Goal: Find specific page/section: Find specific page/section

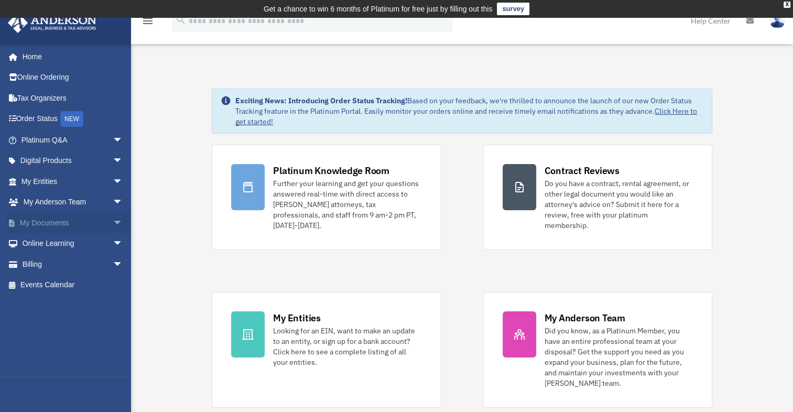
click at [113, 223] on span "arrow_drop_down" at bounding box center [123, 223] width 21 height 22
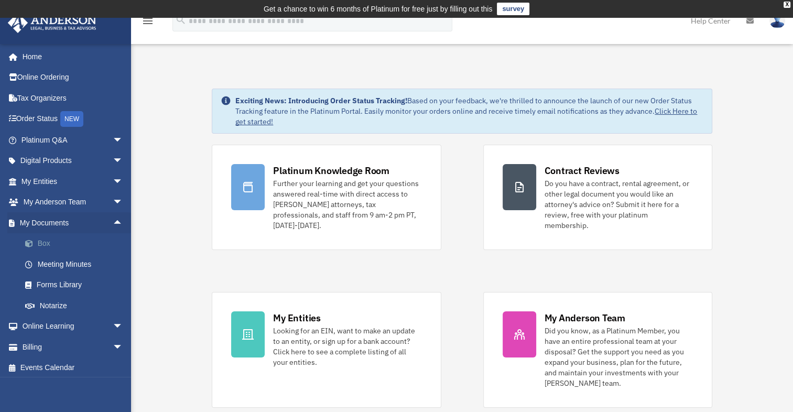
click at [83, 238] on link "Box" at bounding box center [77, 243] width 124 height 21
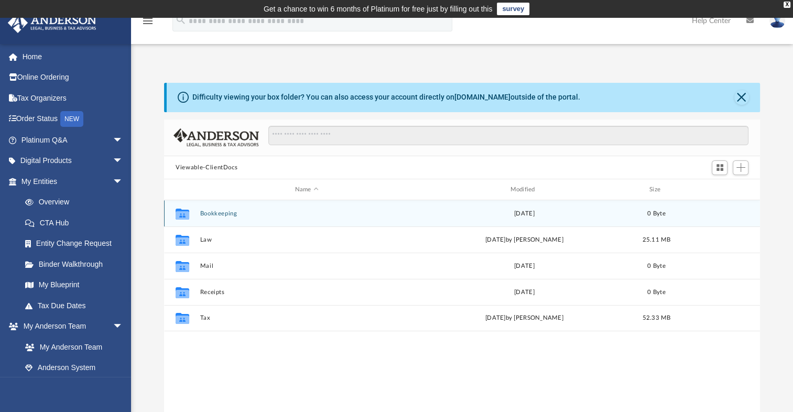
scroll to position [230, 587]
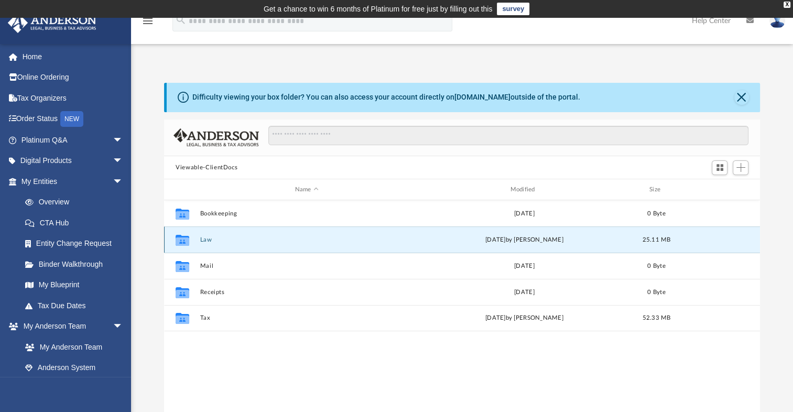
click at [208, 241] on button "Law" at bounding box center [306, 240] width 213 height 7
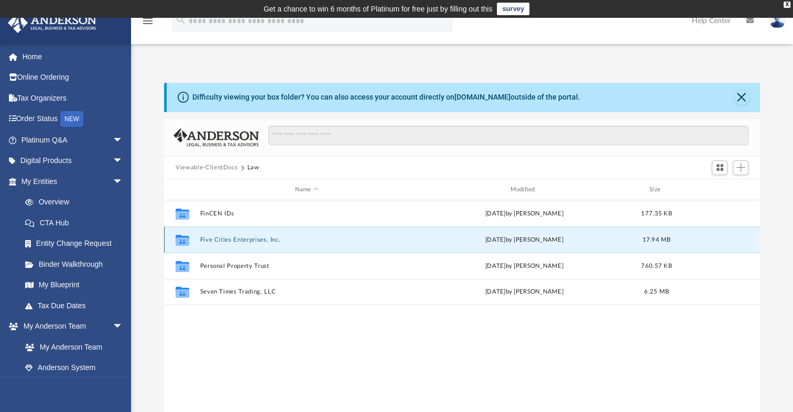
click at [208, 241] on button "Five Cities Enterprises, Inc." at bounding box center [306, 240] width 213 height 7
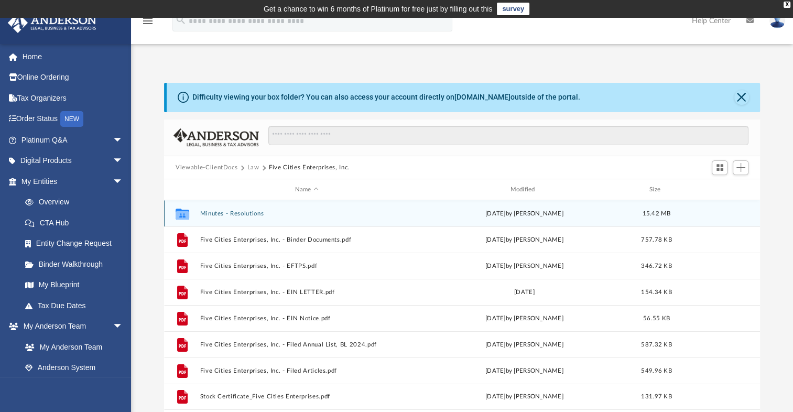
click at [216, 215] on button "Minutes - Resolutions" at bounding box center [306, 213] width 213 height 7
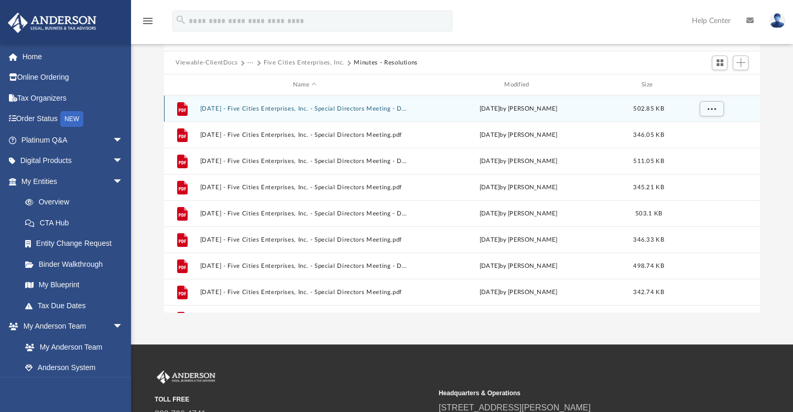
scroll to position [0, 0]
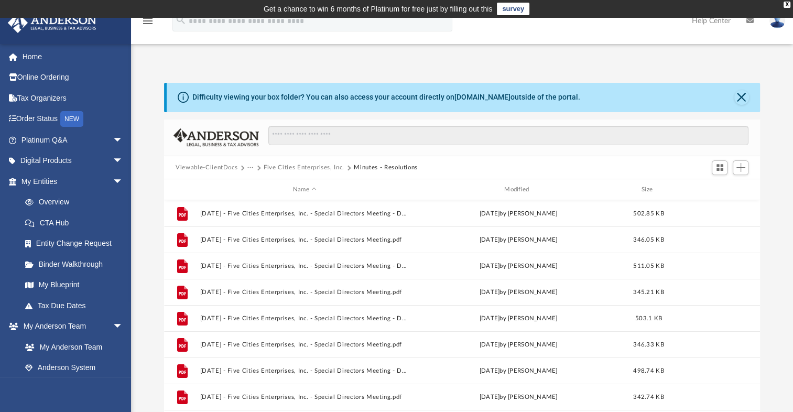
click at [317, 169] on button "Five Cities Enterprises, Inc." at bounding box center [304, 167] width 81 height 9
